Goal: Transaction & Acquisition: Book appointment/travel/reservation

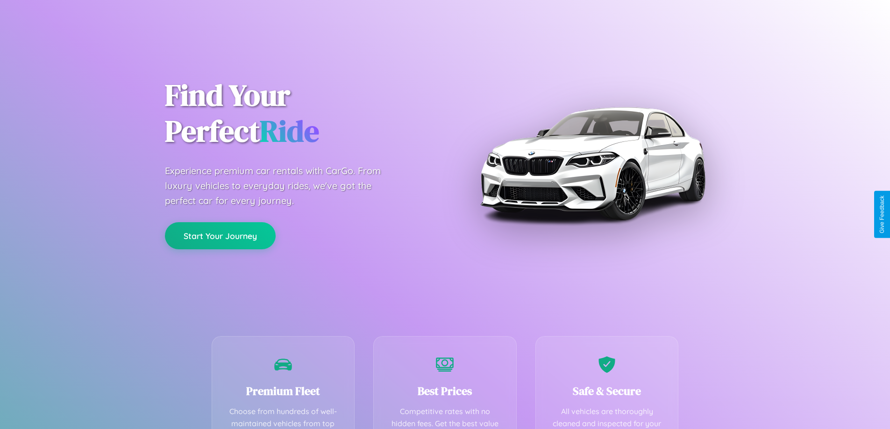
scroll to position [184, 0]
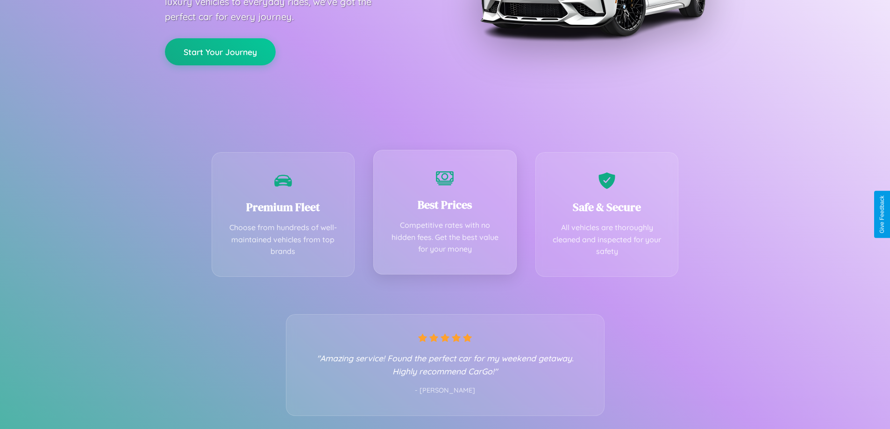
click at [445, 214] on div "Best Prices Competitive rates with no hidden fees. Get the best value for your …" at bounding box center [444, 212] width 143 height 125
click at [220, 51] on button "Start Your Journey" at bounding box center [220, 50] width 111 height 27
click at [220, 50] on button "Start Your Journey" at bounding box center [220, 50] width 111 height 27
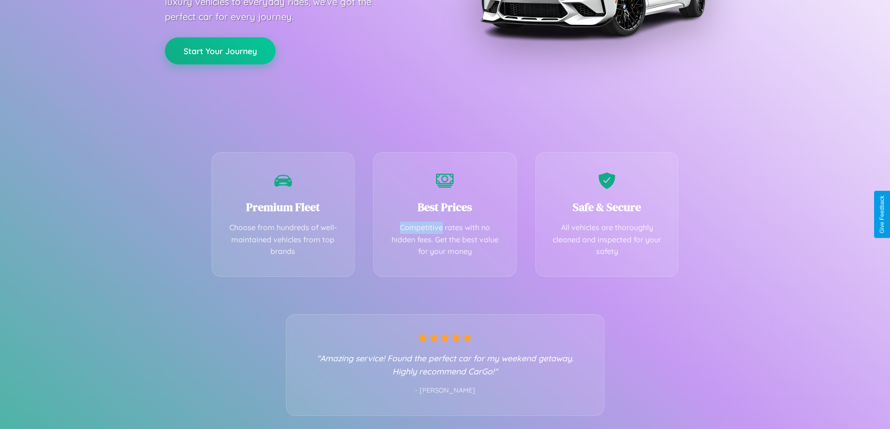
click at [220, 50] on button "Start Your Journey" at bounding box center [220, 50] width 111 height 27
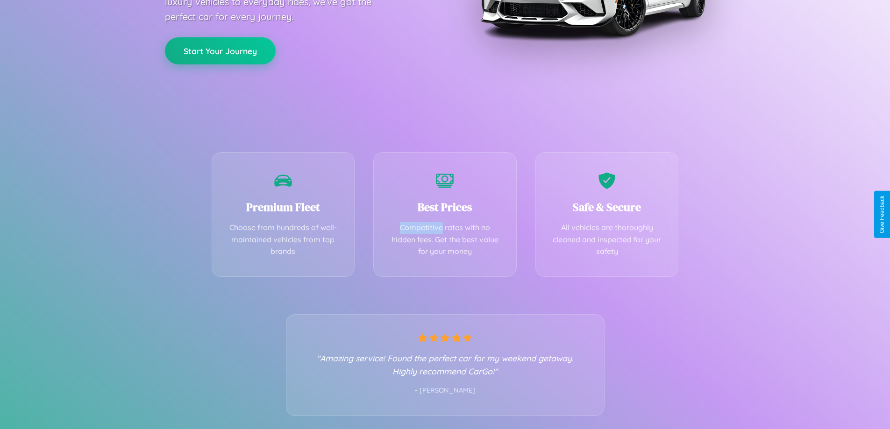
click at [220, 50] on button "Start Your Journey" at bounding box center [220, 50] width 111 height 27
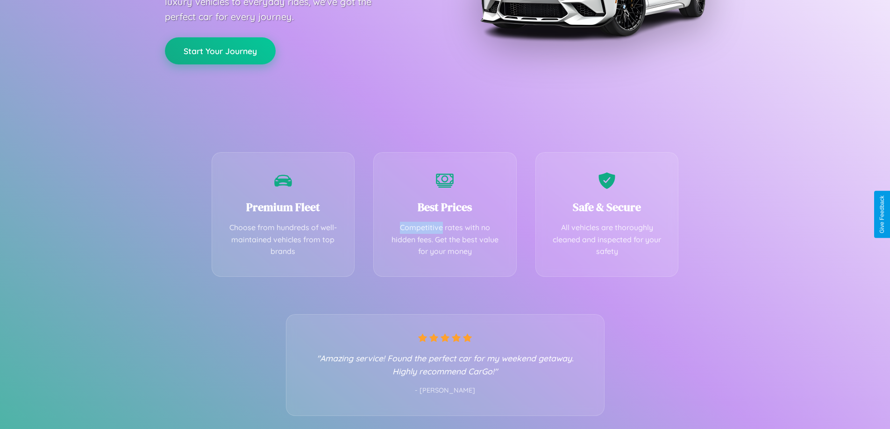
click at [220, 50] on button "Start Your Journey" at bounding box center [220, 50] width 111 height 27
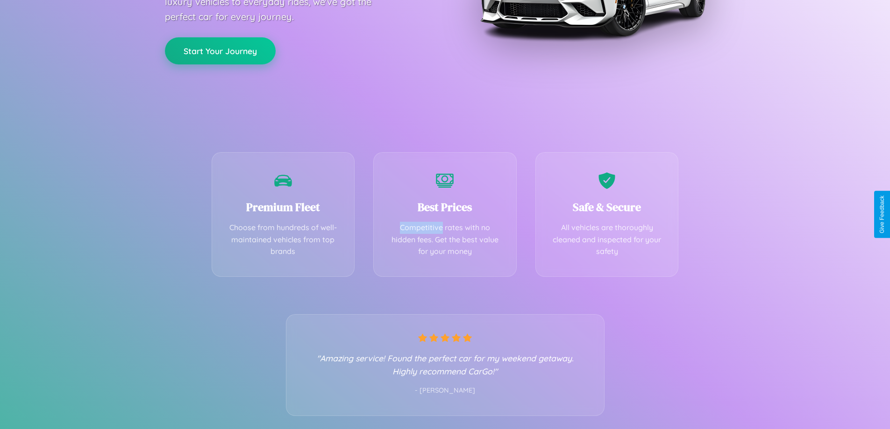
click at [220, 50] on button "Start Your Journey" at bounding box center [220, 50] width 111 height 27
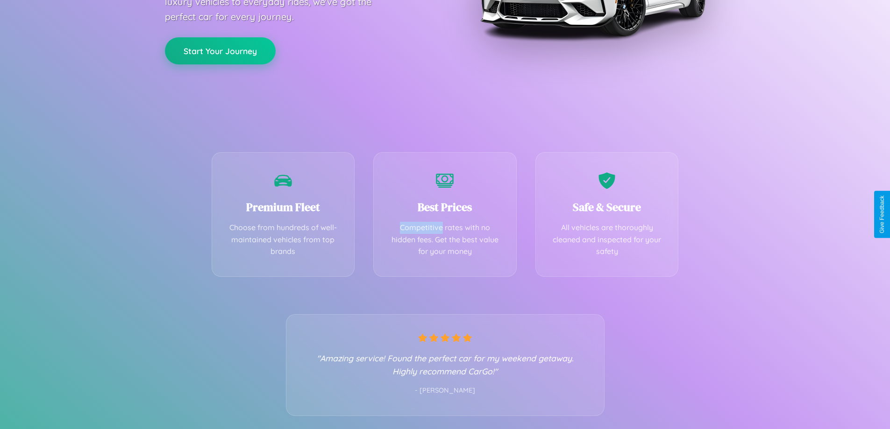
click at [220, 50] on button "Start Your Journey" at bounding box center [220, 50] width 111 height 27
